Goal: Check status: Verify the current state of an ongoing process or item

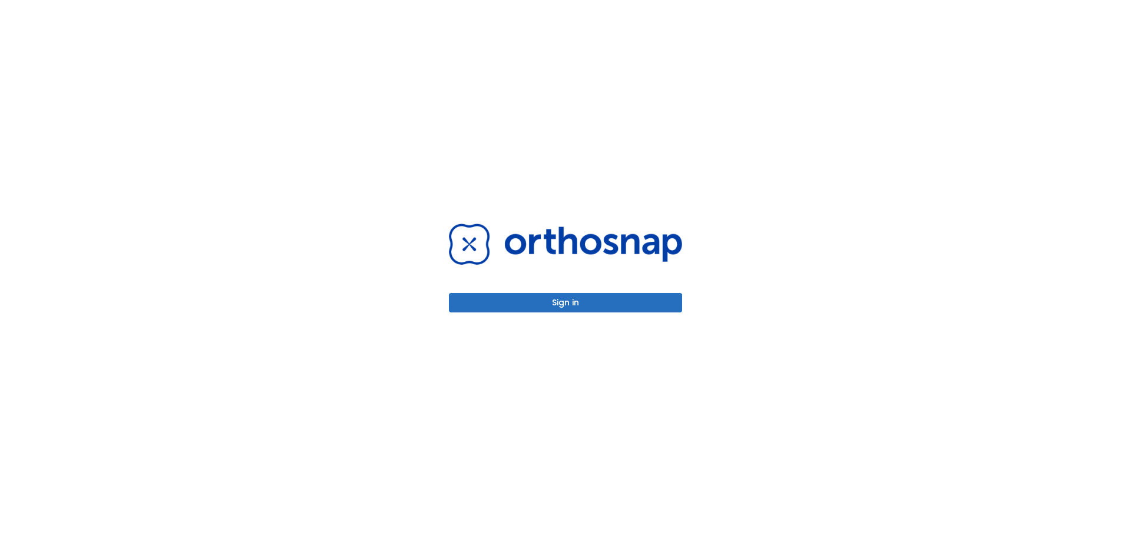
click at [586, 300] on button "Sign in" at bounding box center [565, 302] width 233 height 19
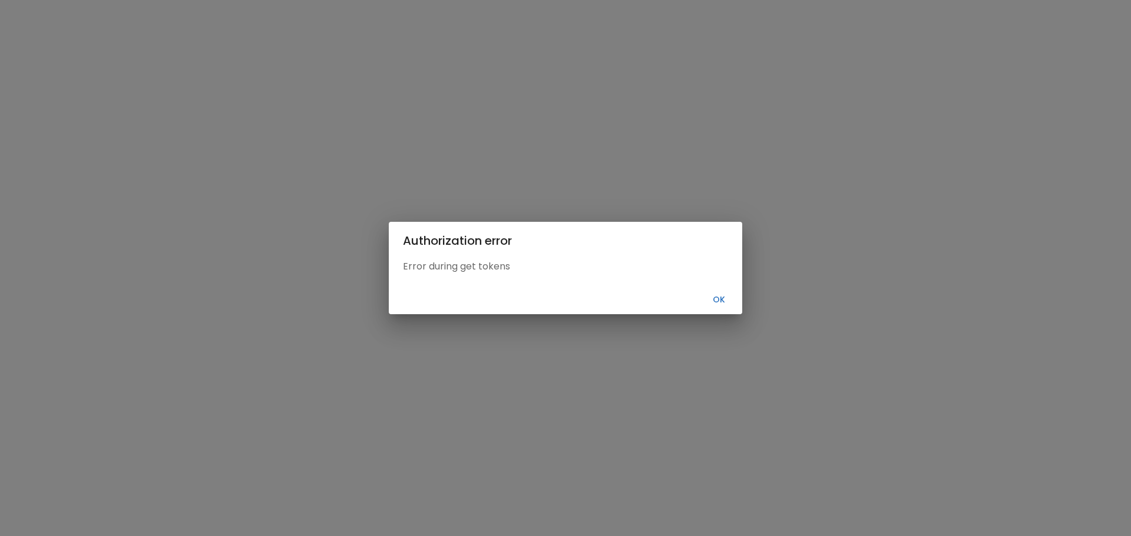
click at [713, 298] on button "Ok" at bounding box center [719, 299] width 38 height 19
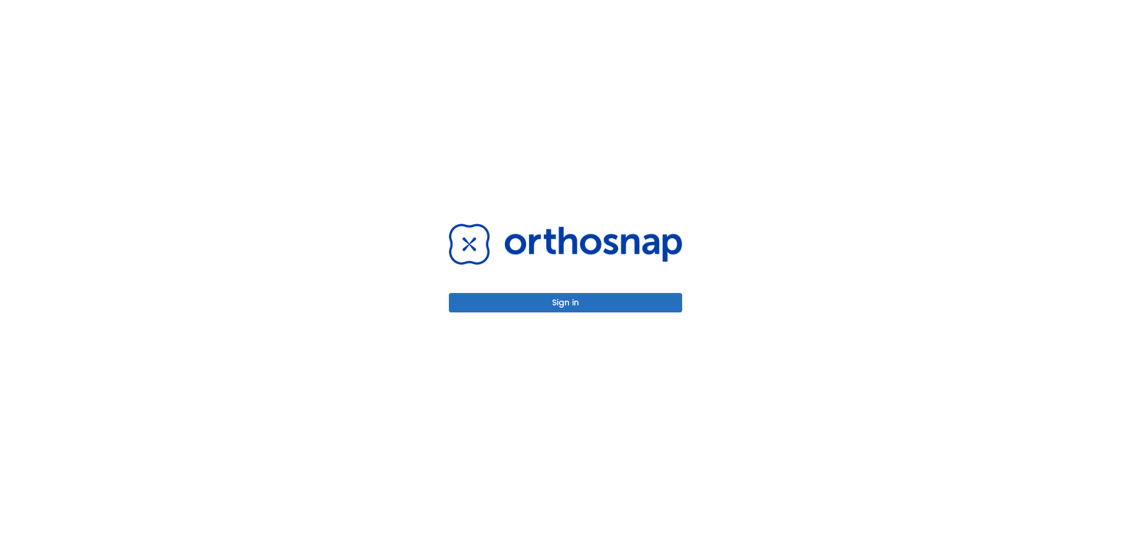
click at [613, 300] on button "Sign in" at bounding box center [565, 302] width 233 height 19
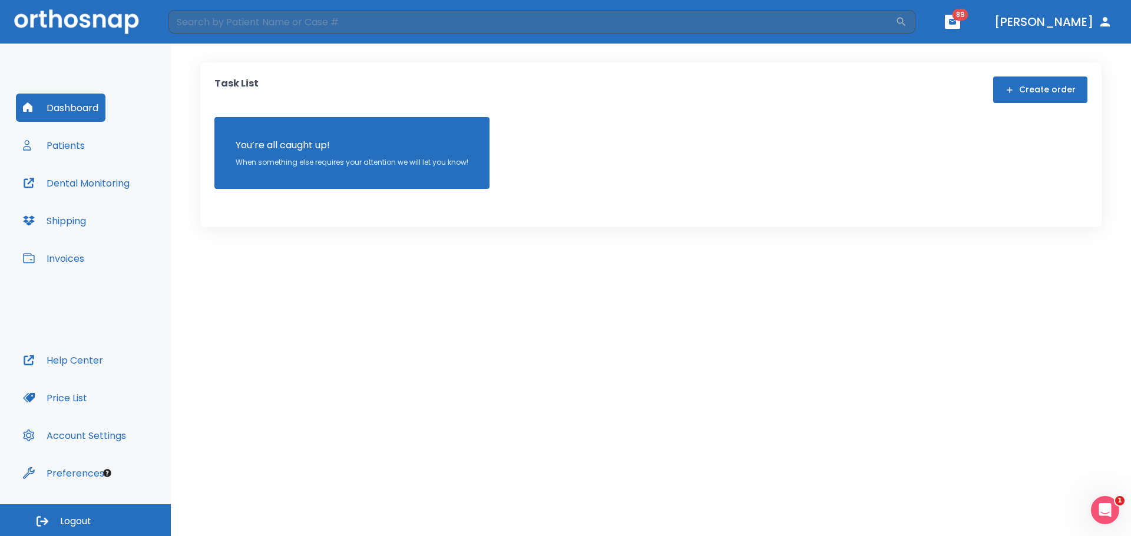
click at [52, 153] on button "Patients" at bounding box center [54, 145] width 76 height 28
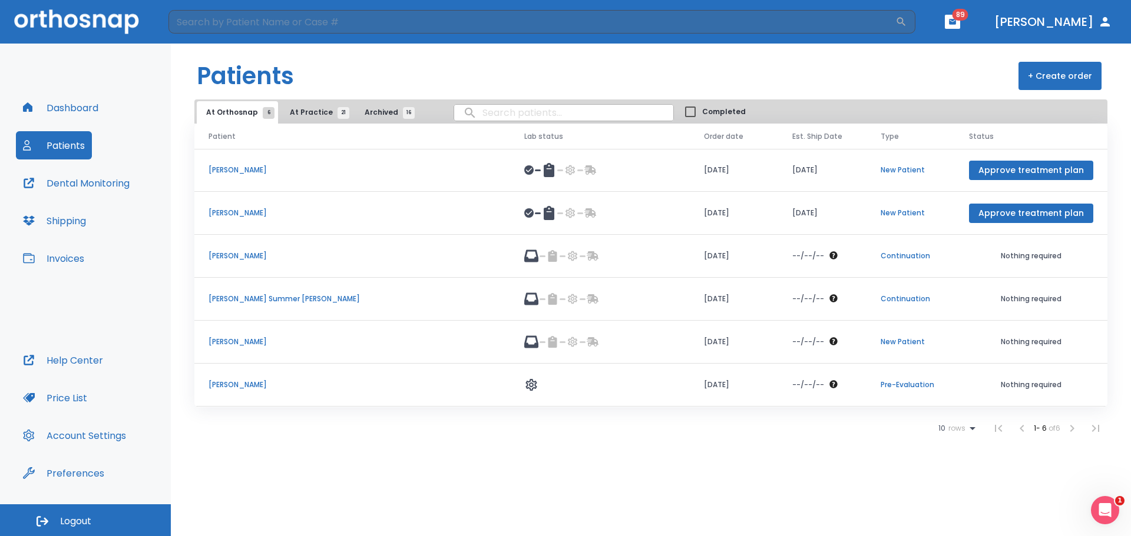
click at [960, 430] on span "rows" at bounding box center [955, 429] width 20 height 8
click at [959, 516] on li "100" at bounding box center [951, 507] width 31 height 29
click at [290, 110] on span "At Practice 21" at bounding box center [317, 112] width 54 height 11
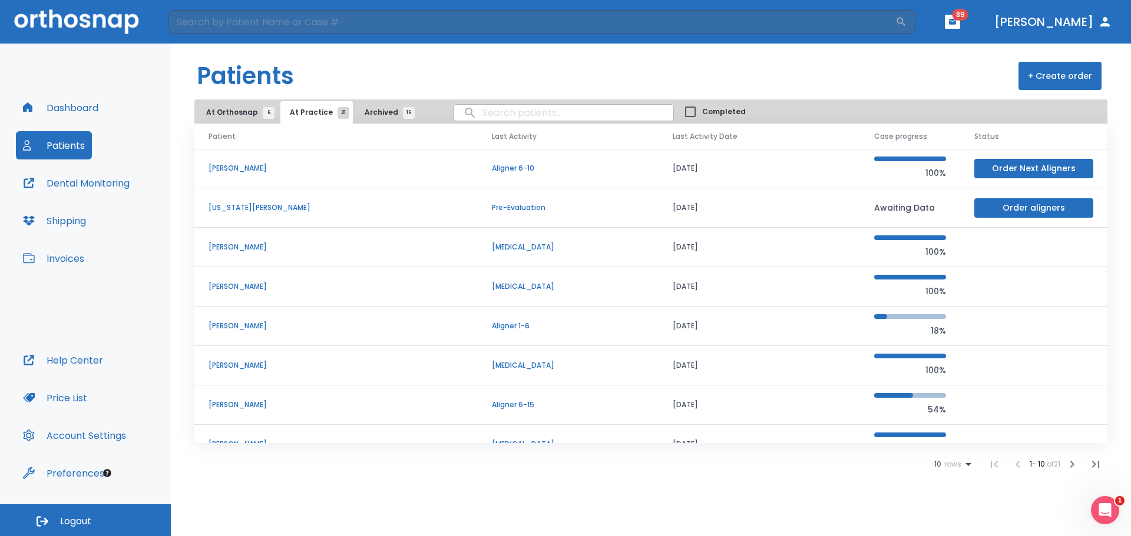
scroll to position [101, 0]
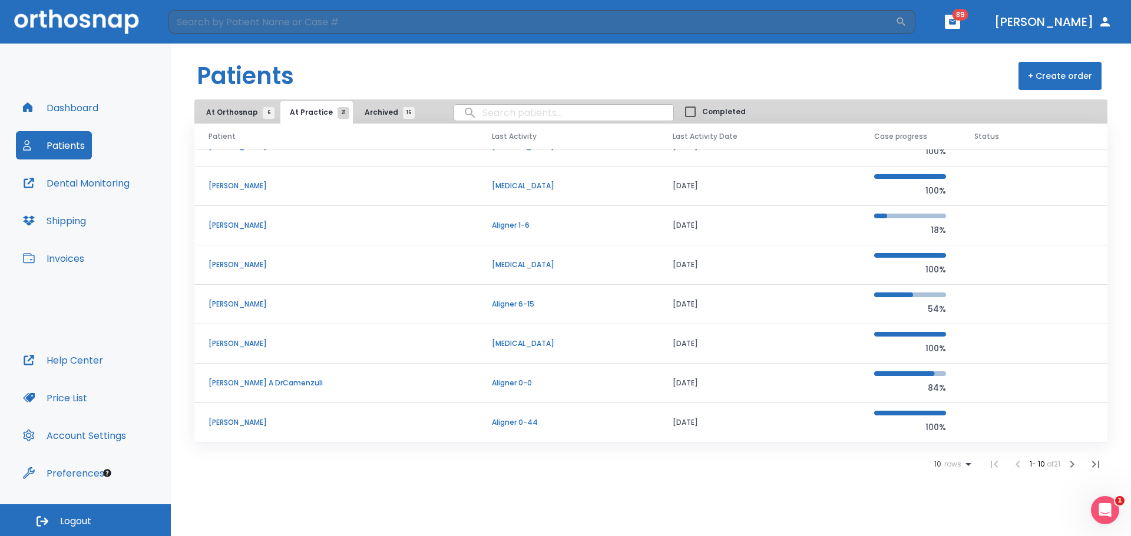
click at [955, 464] on span "rows" at bounding box center [951, 464] width 20 height 8
click at [947, 505] on p "100" at bounding box center [947, 507] width 12 height 11
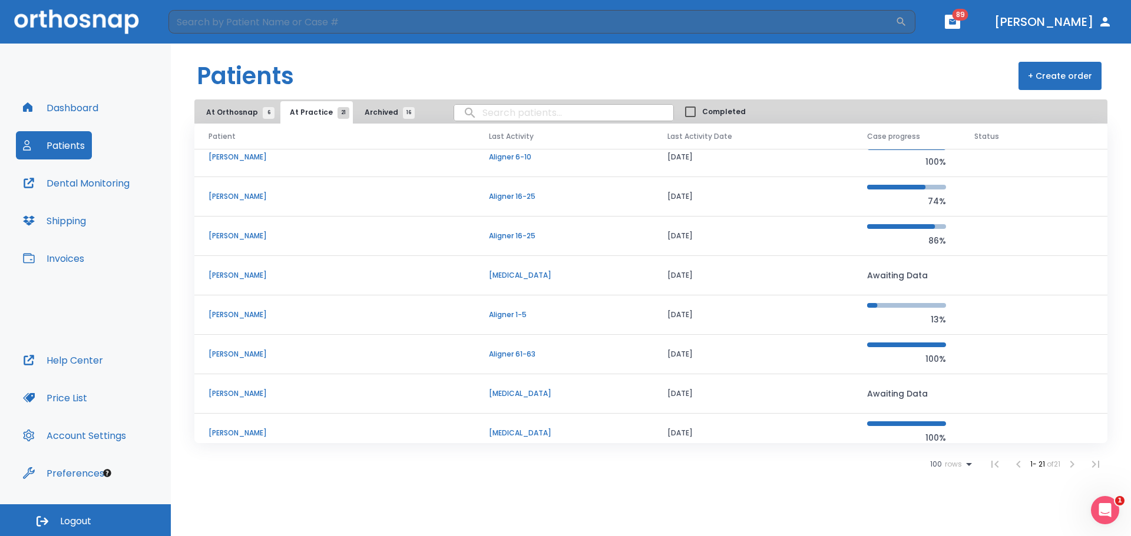
scroll to position [552, 0]
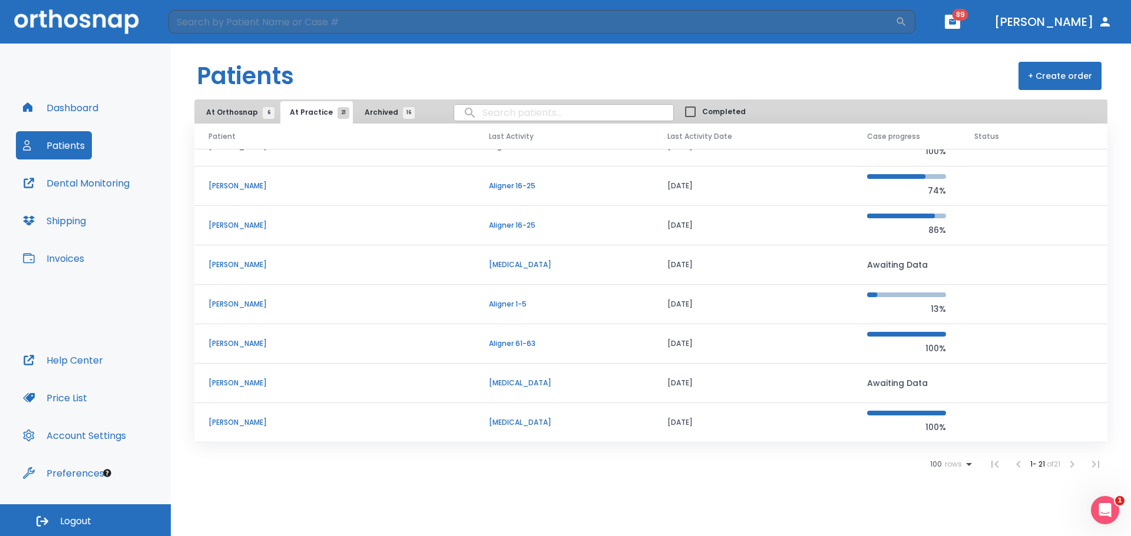
click at [263, 226] on p "[PERSON_NAME]" at bounding box center [334, 225] width 252 height 11
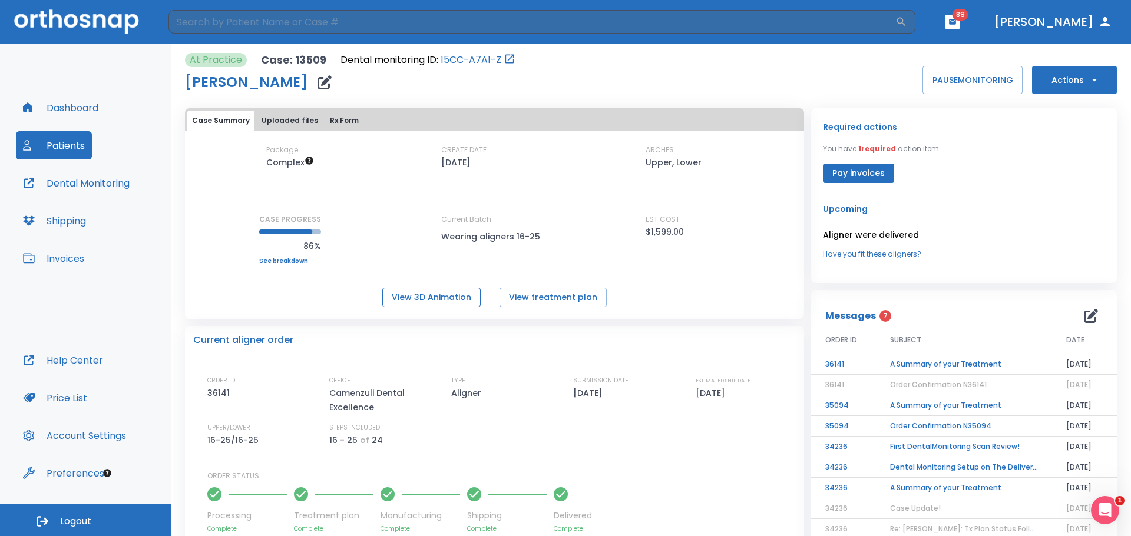
click at [463, 296] on button "View 3D Animation" at bounding box center [431, 297] width 98 height 19
click at [122, 186] on button "Dental Monitoring" at bounding box center [76, 183] width 121 height 28
